Goal: Find specific page/section

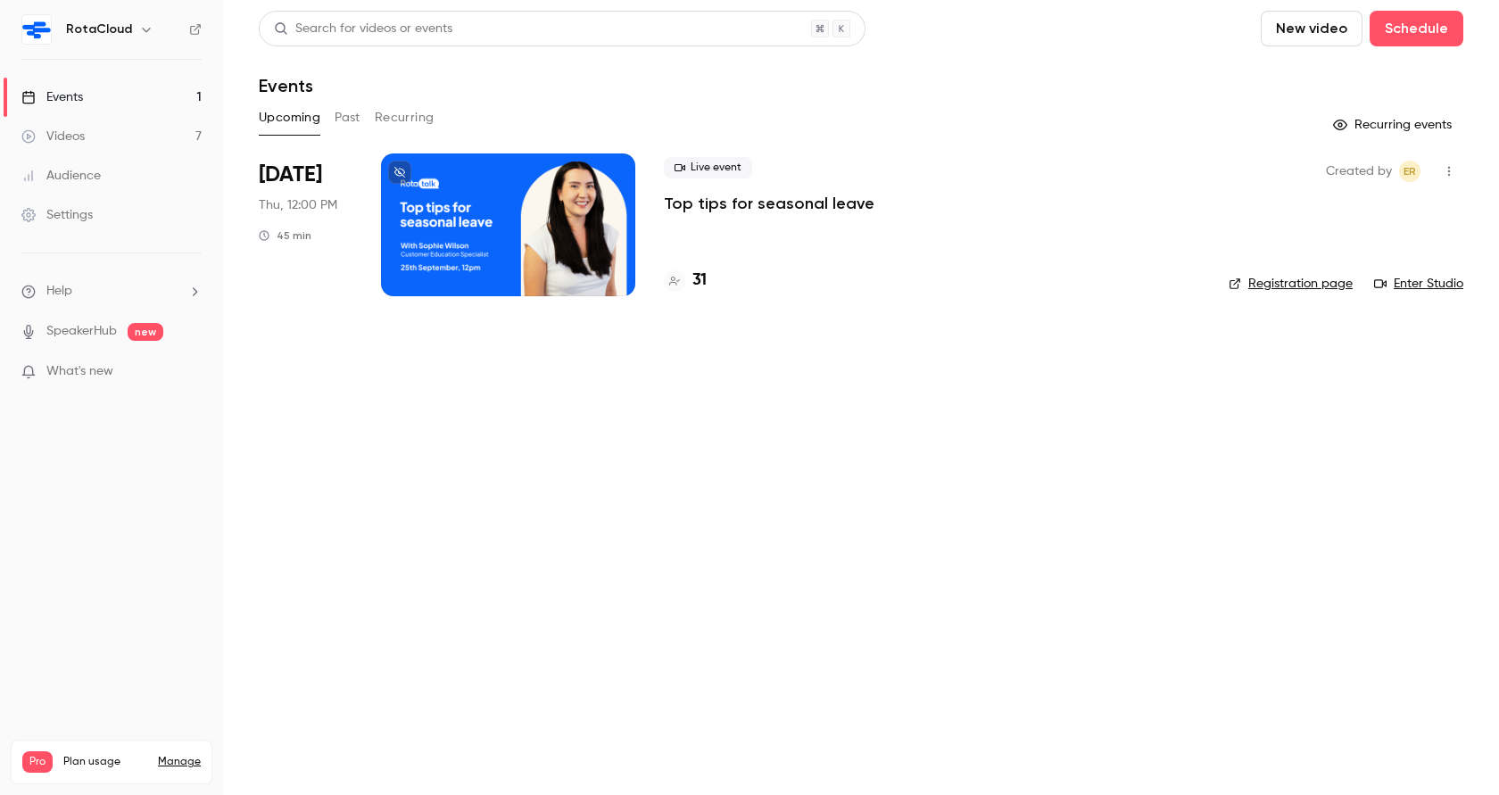
click at [677, 199] on p "Top tips for seasonal leave" at bounding box center [769, 203] width 211 height 21
